Goal: Transaction & Acquisition: Purchase product/service

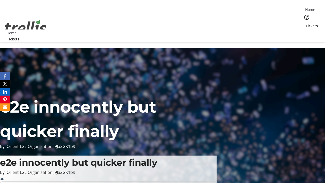
click at [305, 23] on span "Tickets" at bounding box center [311, 25] width 12 height 5
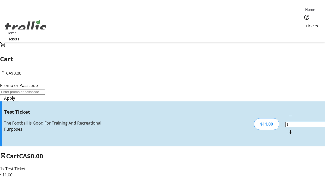
type input "UNLOCK"
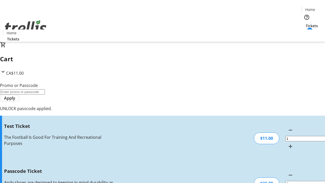
type input "5"
